Goal: Communication & Community: Participate in discussion

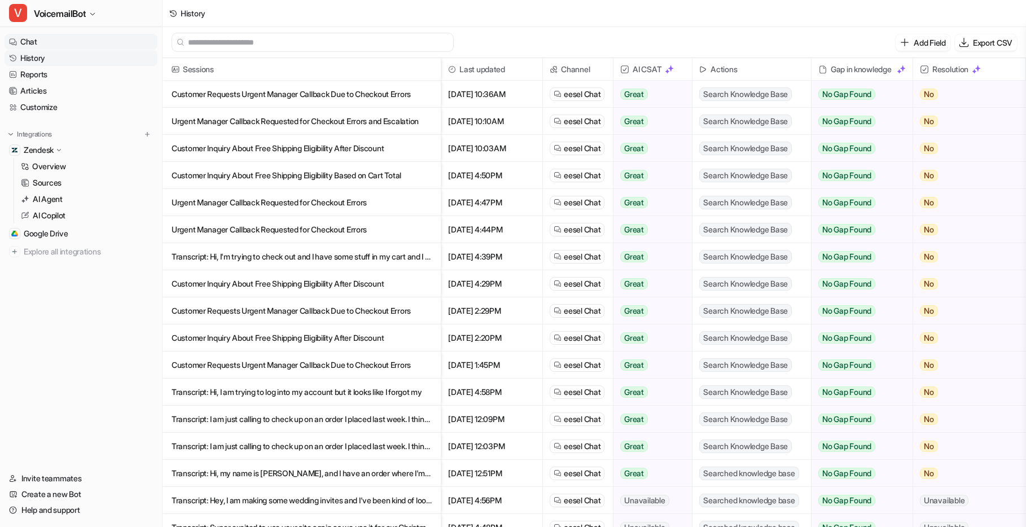
click at [36, 40] on link "Chat" at bounding box center [81, 42] width 153 height 16
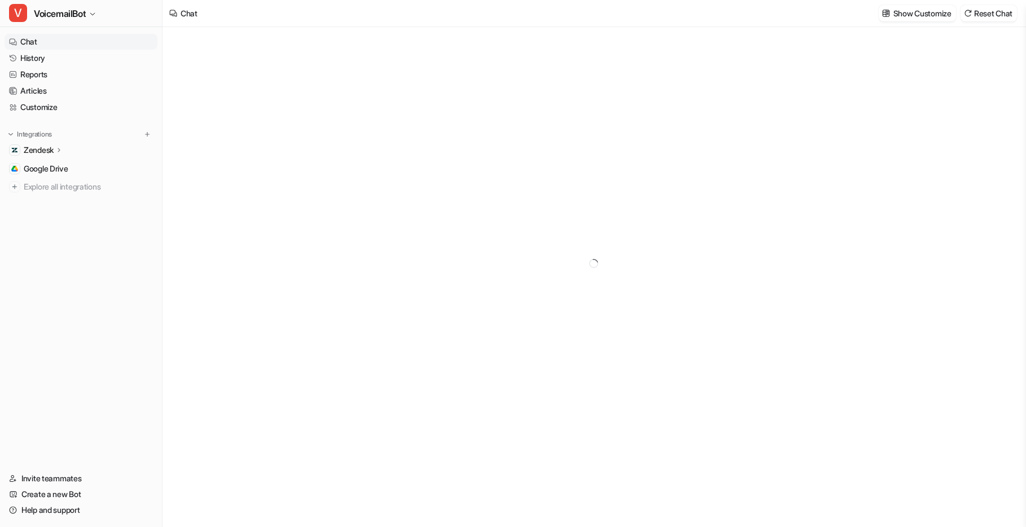
type textarea "**********"
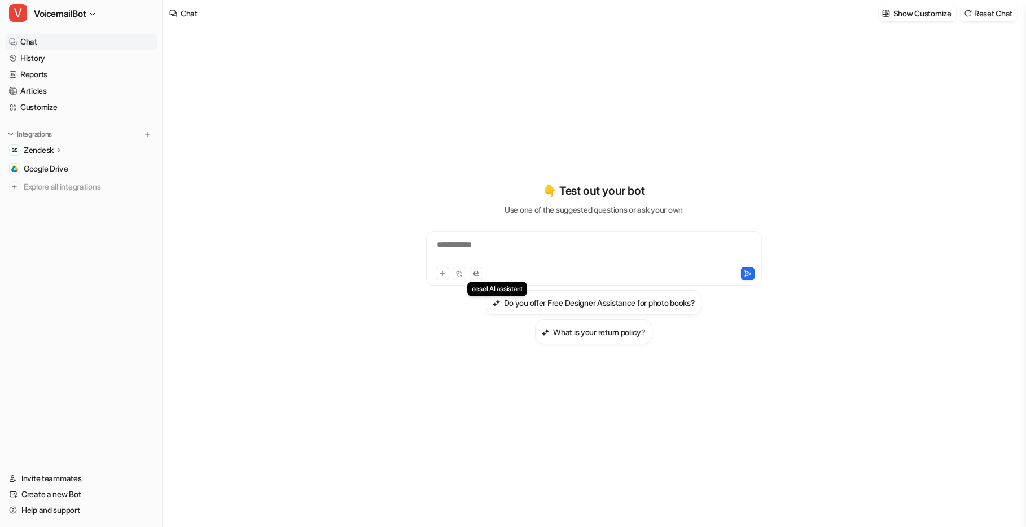
click at [476, 274] on icon at bounding box center [475, 274] width 5 height 6
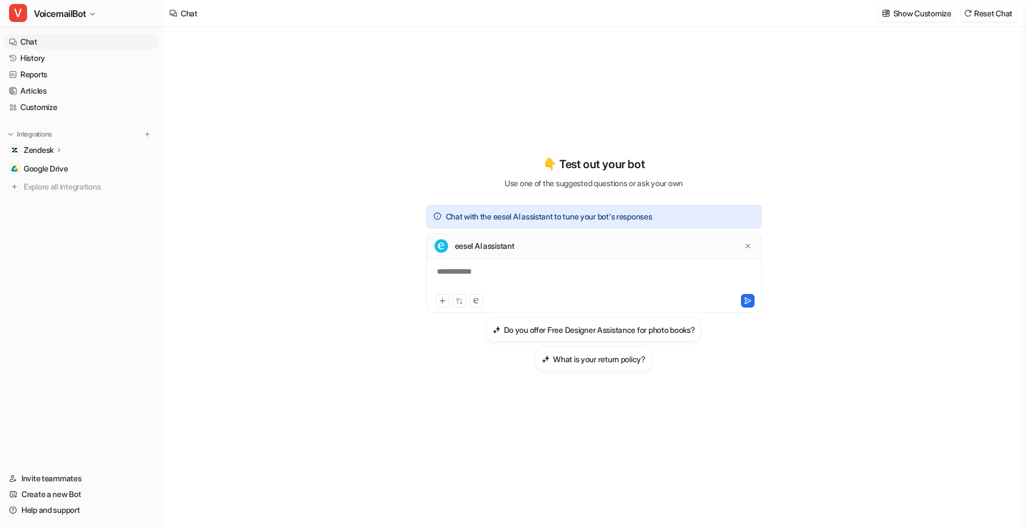
click at [503, 276] on div "**********" at bounding box center [594, 279] width 330 height 26
